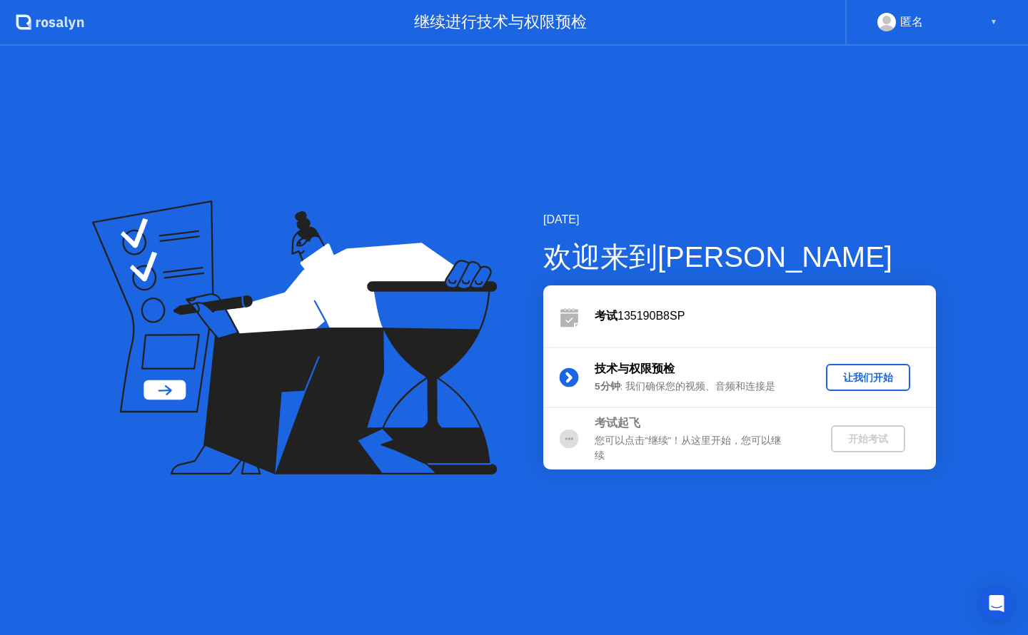
click at [879, 196] on div "[DATE] 欢迎来到[PERSON_NAME] 135190B8SP 技术与权限预检 5分钟 : 我们确保您的视频、音频和连接是 让我们开始 考试起飞 您可…" at bounding box center [514, 341] width 1028 height 590
click at [833, 371] on div "让我们开始" at bounding box center [868, 378] width 73 height 14
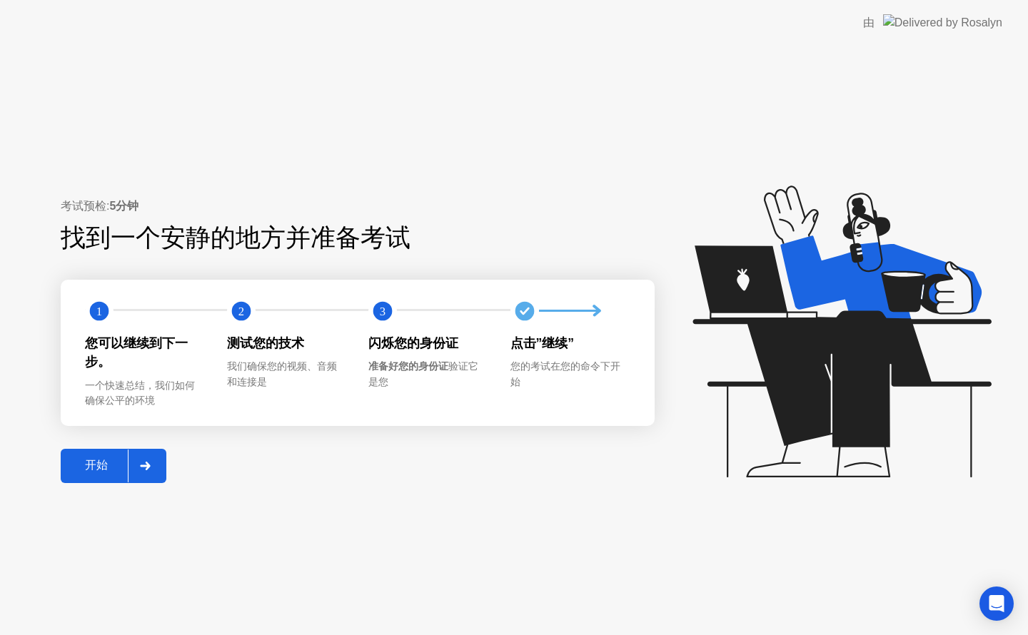
click at [84, 458] on div "开始" at bounding box center [96, 465] width 63 height 15
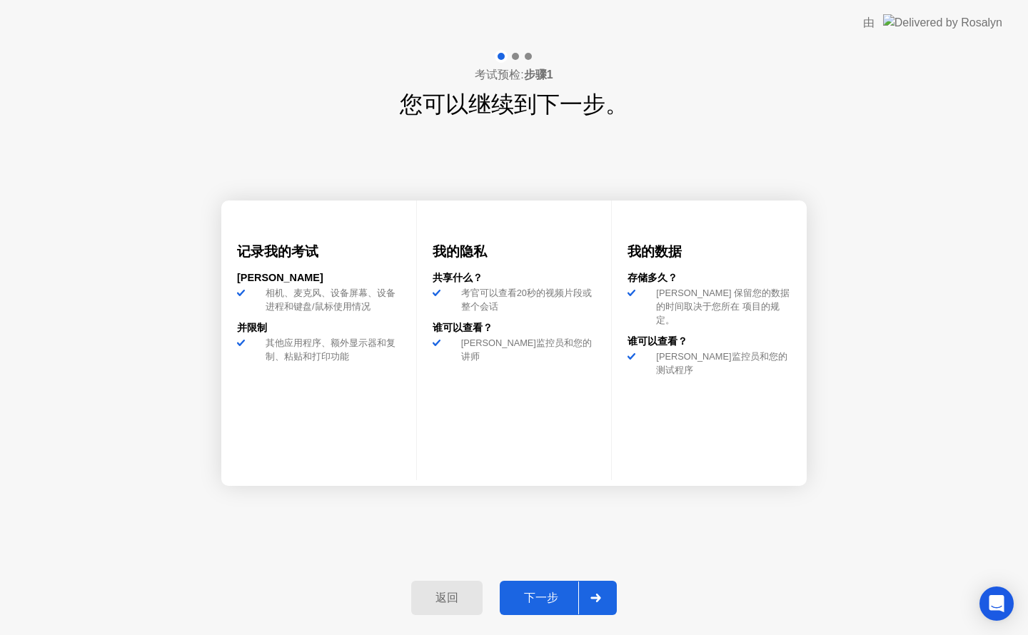
click at [553, 599] on div "下一步" at bounding box center [541, 598] width 74 height 15
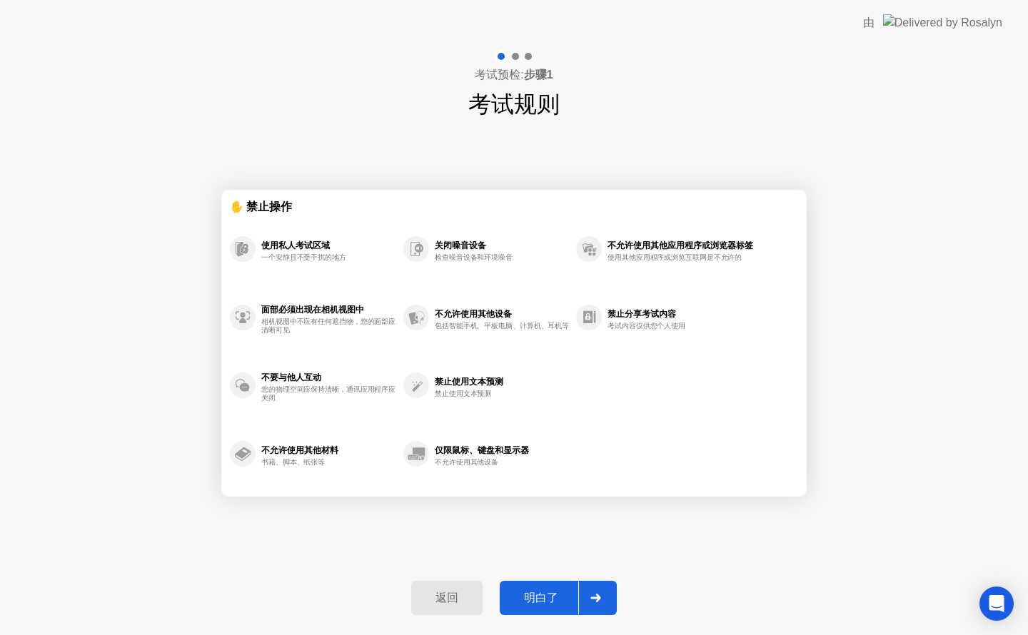
click at [178, 484] on div "考试预检: 步骤1 考试规则 ✋ 禁止操作 使用私人考试区域 一个安静且不受干扰的地方 面部必须出现在相机视图中 相机视图中不应有任何遮挡物，您的面部应清晰可…" at bounding box center [514, 341] width 1028 height 590
click at [170, 540] on div "考试预检: 步骤1 考试规则 ✋ 禁止操作 使用私人考试区域 一个安静且不受干扰的地方 面部必须出现在相机视图中 相机视图中不应有任何遮挡物，您的面部应清晰可…" at bounding box center [514, 341] width 1028 height 590
click at [508, 593] on div "明白了" at bounding box center [541, 598] width 74 height 15
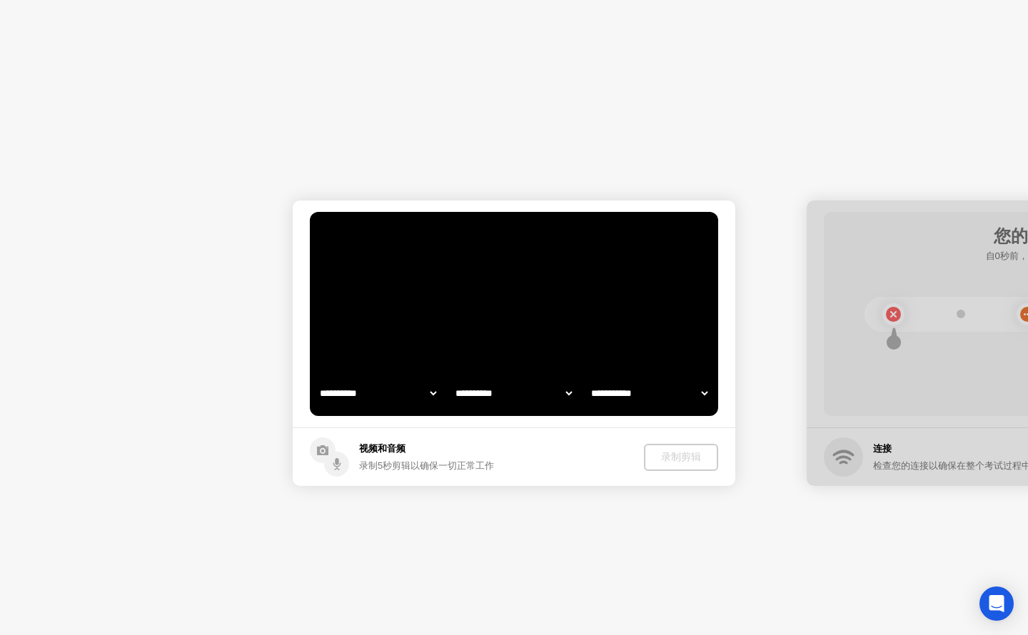
select select "**********"
select select "*******"
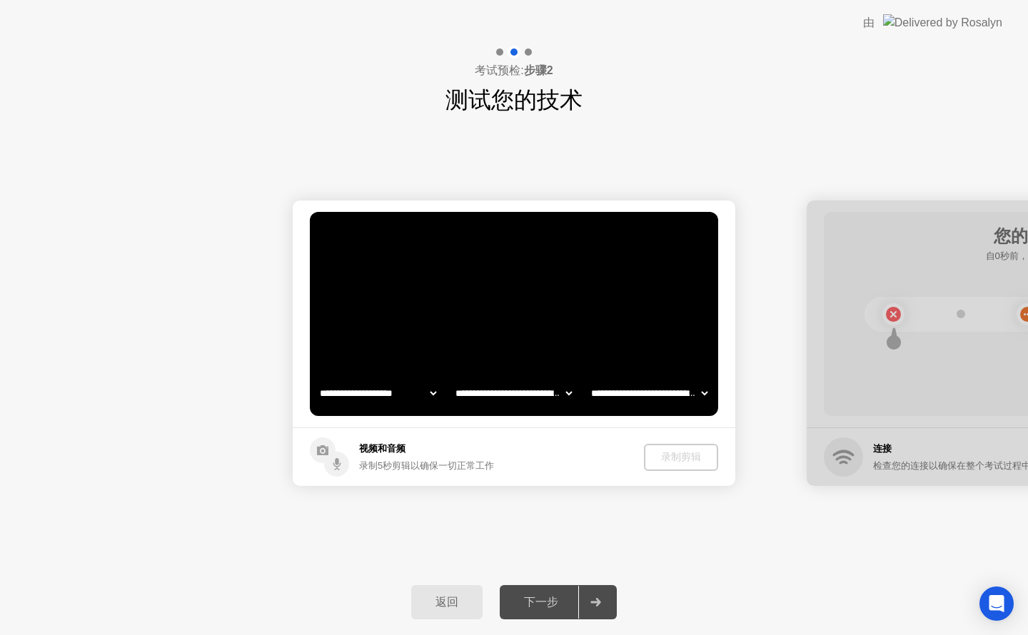
drag, startPoint x: 476, startPoint y: 463, endPoint x: 401, endPoint y: 496, distance: 81.6
click at [563, 503] on div "**********" at bounding box center [514, 343] width 1028 height 453
click at [705, 461] on div "录制剪辑" at bounding box center [681, 458] width 63 height 14
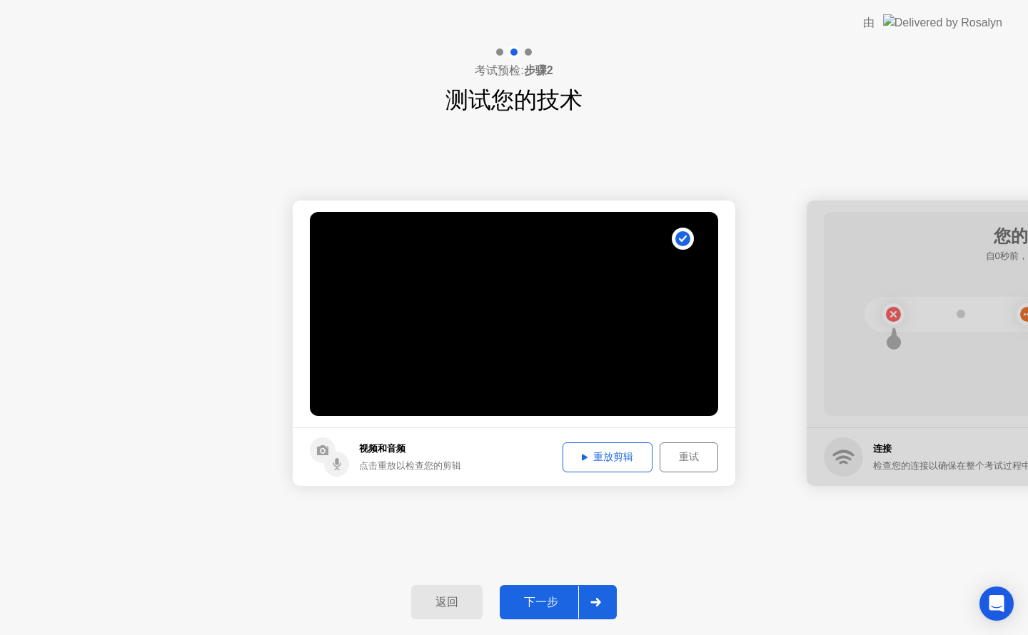
click at [537, 608] on div "下一步" at bounding box center [541, 602] width 74 height 15
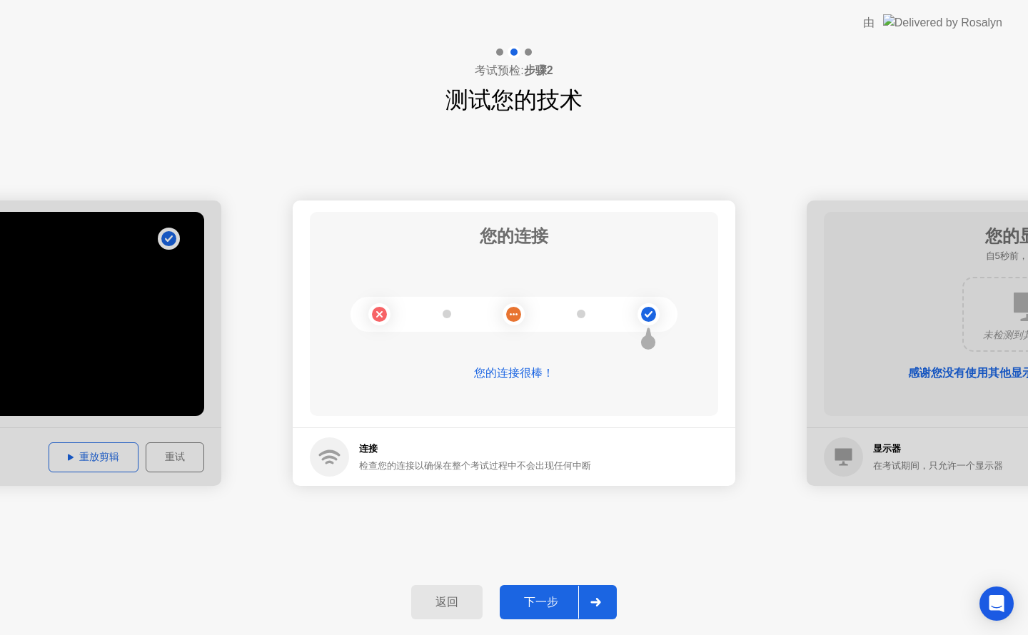
click at [553, 600] on div "下一步" at bounding box center [541, 602] width 74 height 15
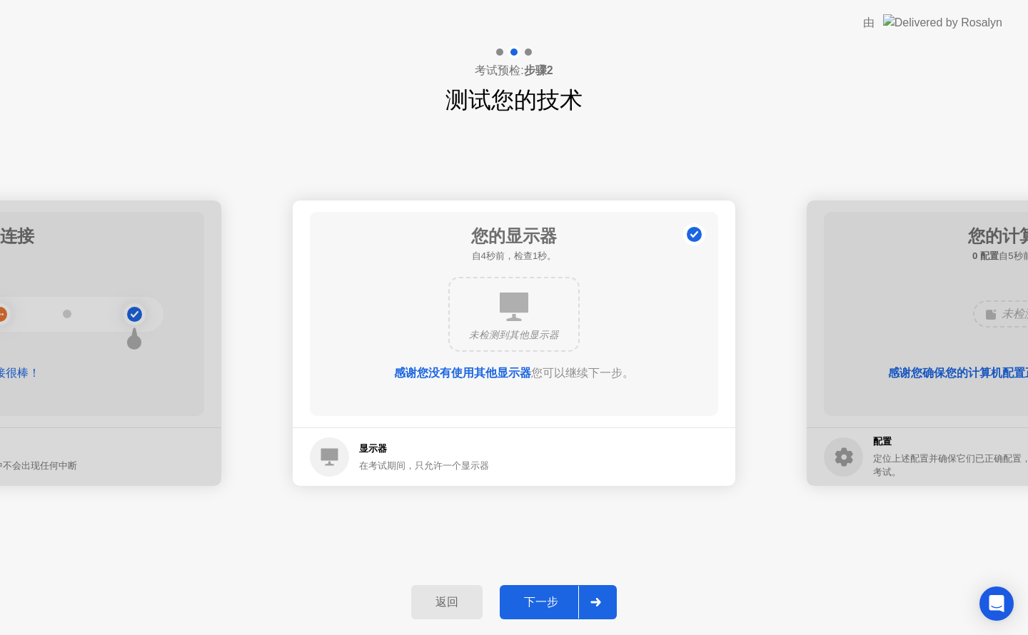
click at [537, 592] on button "下一步" at bounding box center [558, 602] width 117 height 34
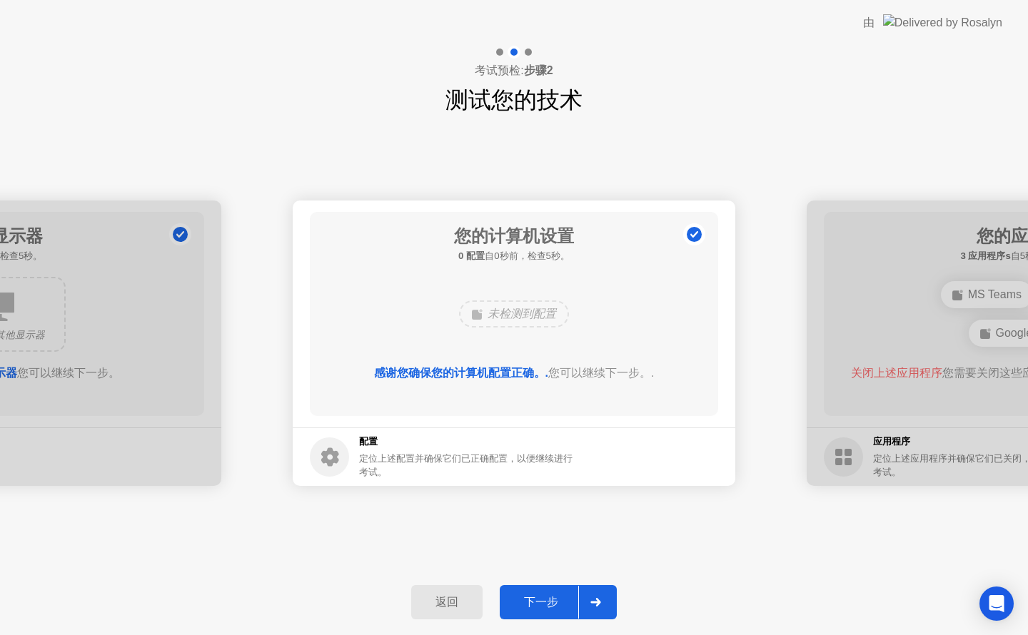
click at [512, 602] on div "下一步" at bounding box center [541, 602] width 74 height 15
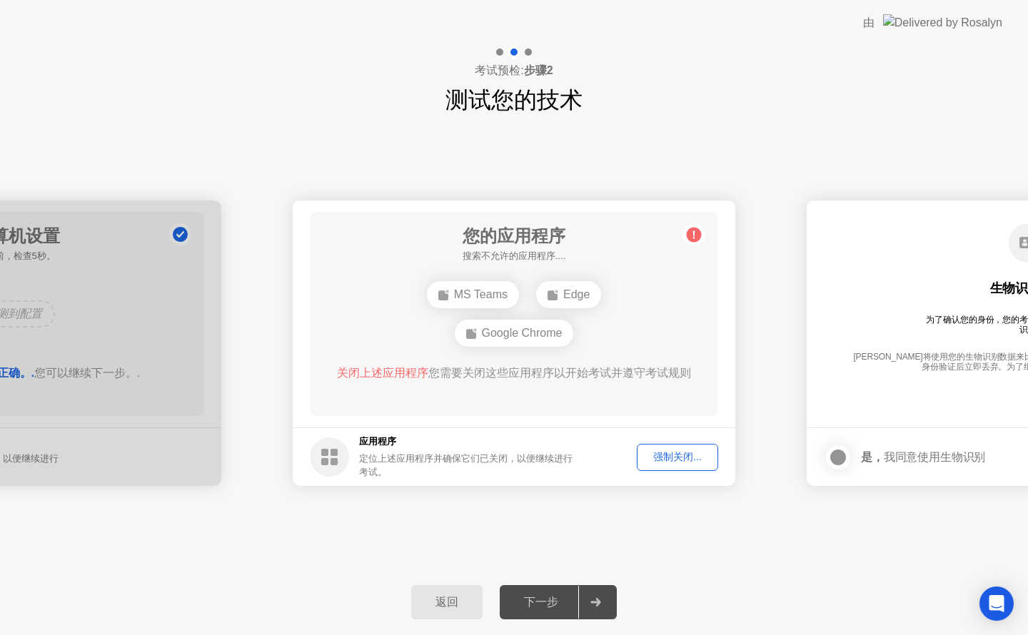
click at [696, 458] on div "强制关闭..." at bounding box center [677, 458] width 71 height 14
click at [472, 483] on footer "应用程序 定位上述应用程序并确保它们已关闭，以便继续进行考试。 强制关闭..." at bounding box center [514, 457] width 443 height 59
click at [471, 485] on footer "应用程序 定位上述应用程序并确保它们已关闭，以便继续进行考试。 强制关闭..." at bounding box center [514, 457] width 443 height 59
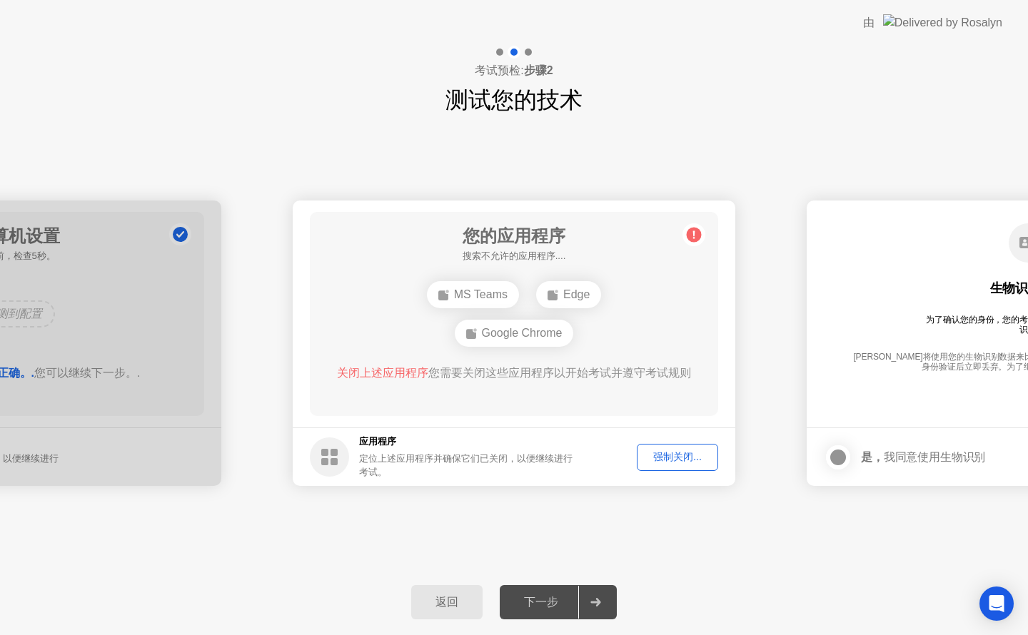
click at [1025, 12] on header "由" at bounding box center [514, 23] width 1028 height 46
